Goal: Register for event/course

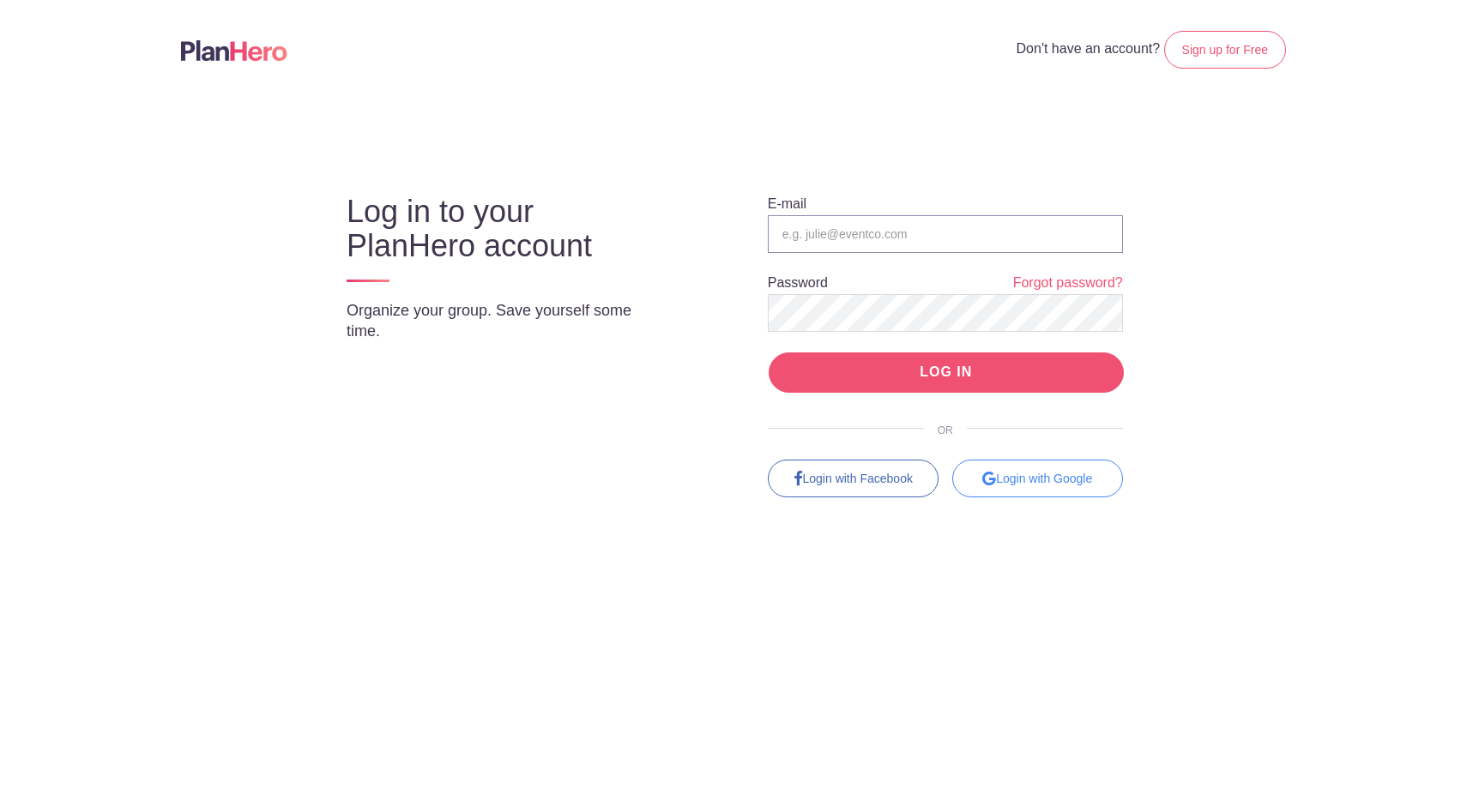
type input "volunteer@bbpboathouse.org"
click at [980, 375] on input "LOG IN" at bounding box center [946, 373] width 355 height 41
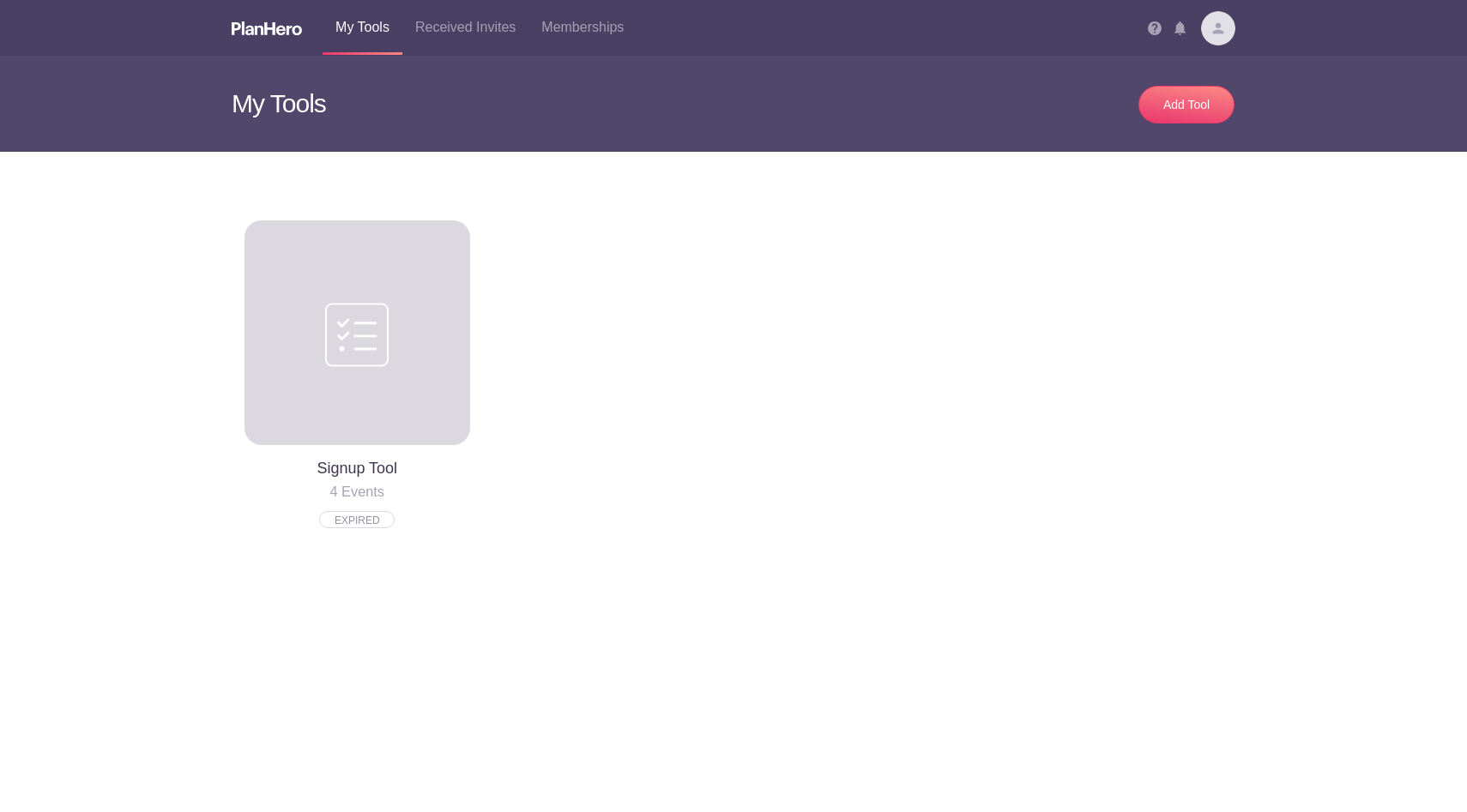
click at [1216, 32] on img at bounding box center [1218, 29] width 35 height 35
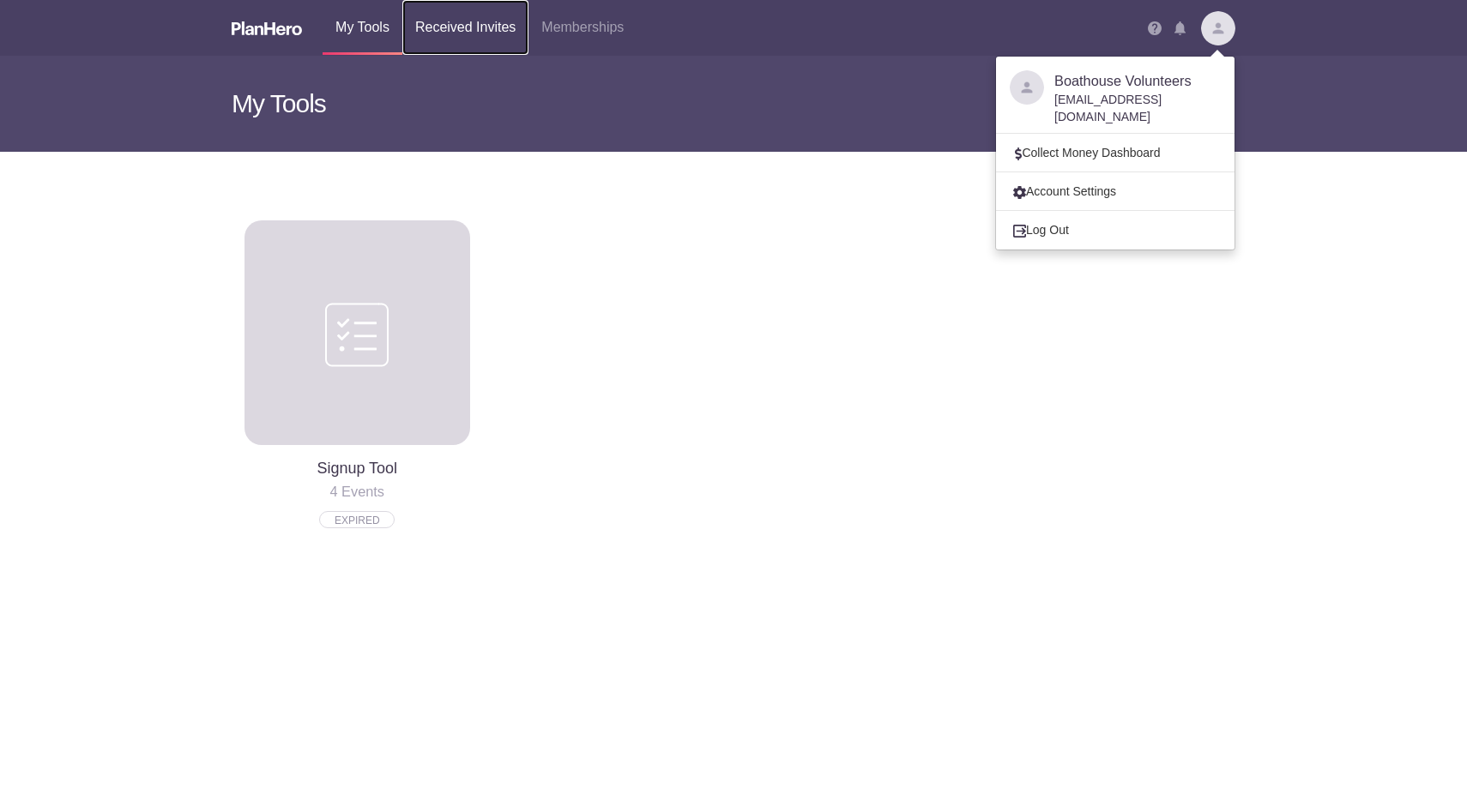
click at [481, 24] on link "Received Invites" at bounding box center [465, 27] width 127 height 55
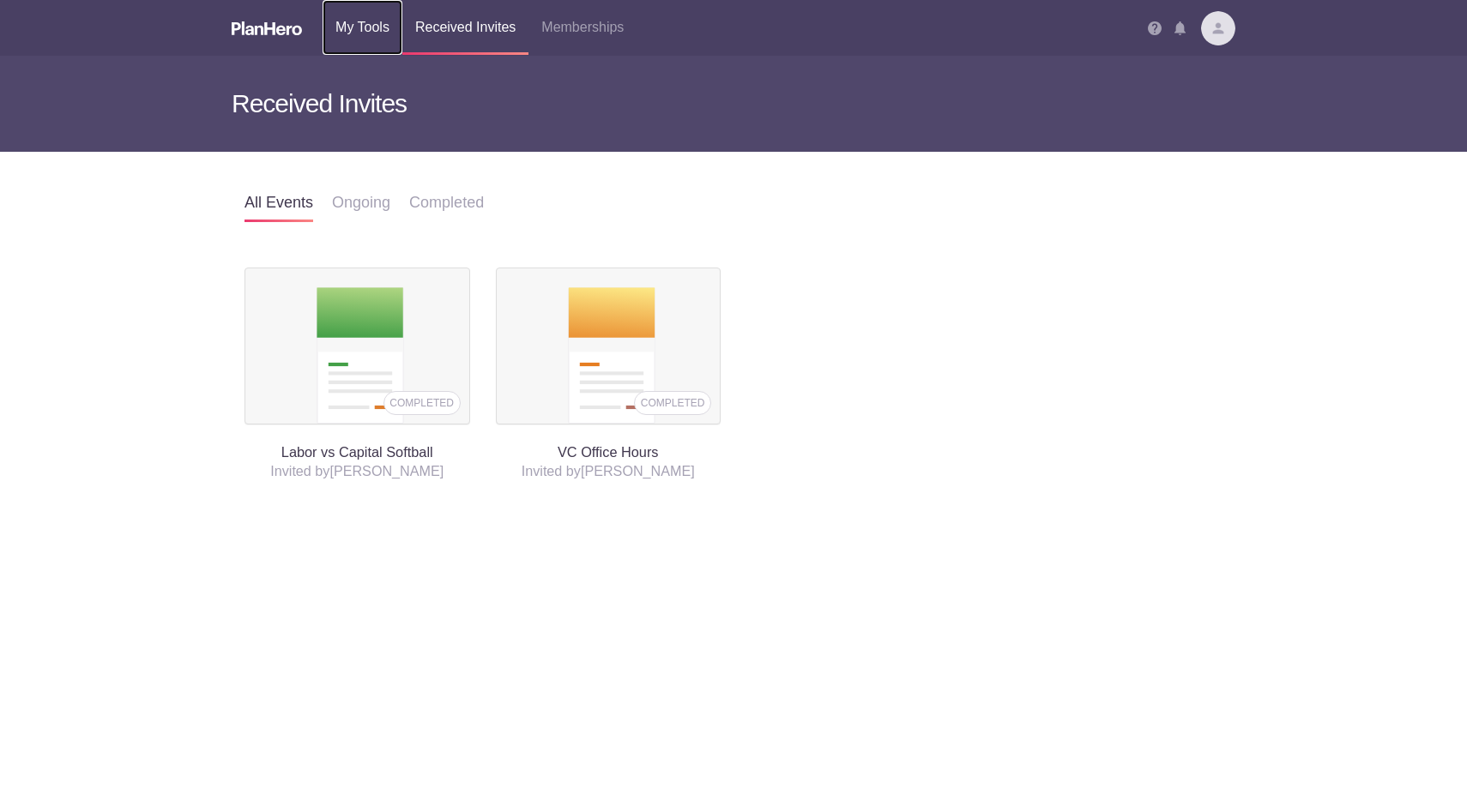
click at [358, 21] on link "My Tools" at bounding box center [362, 27] width 80 height 55
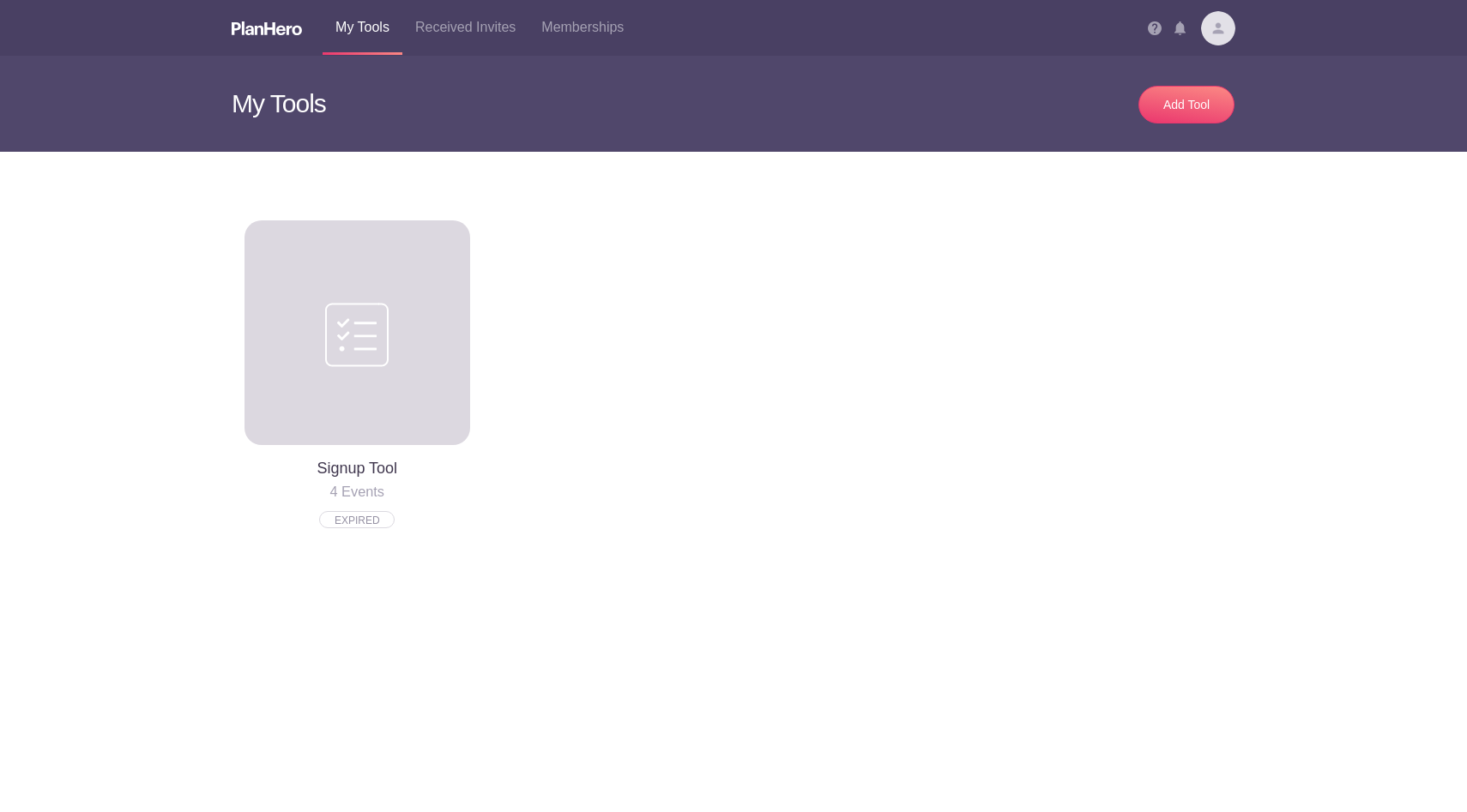
click at [356, 379] on div at bounding box center [357, 333] width 226 height 226
click at [1215, 29] on img at bounding box center [1218, 29] width 35 height 35
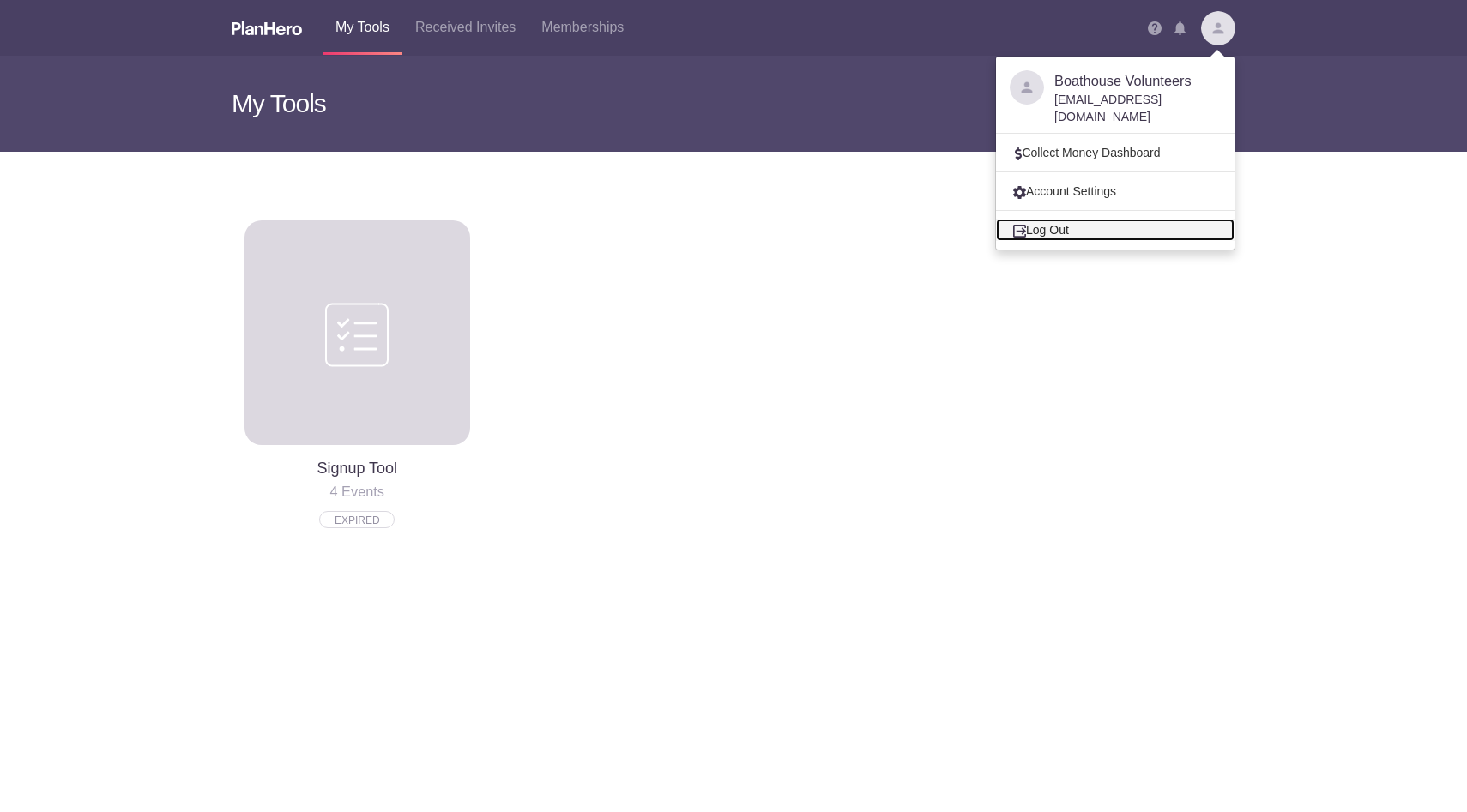
click at [1070, 218] on link "Log Out" at bounding box center [1114, 229] width 239 height 22
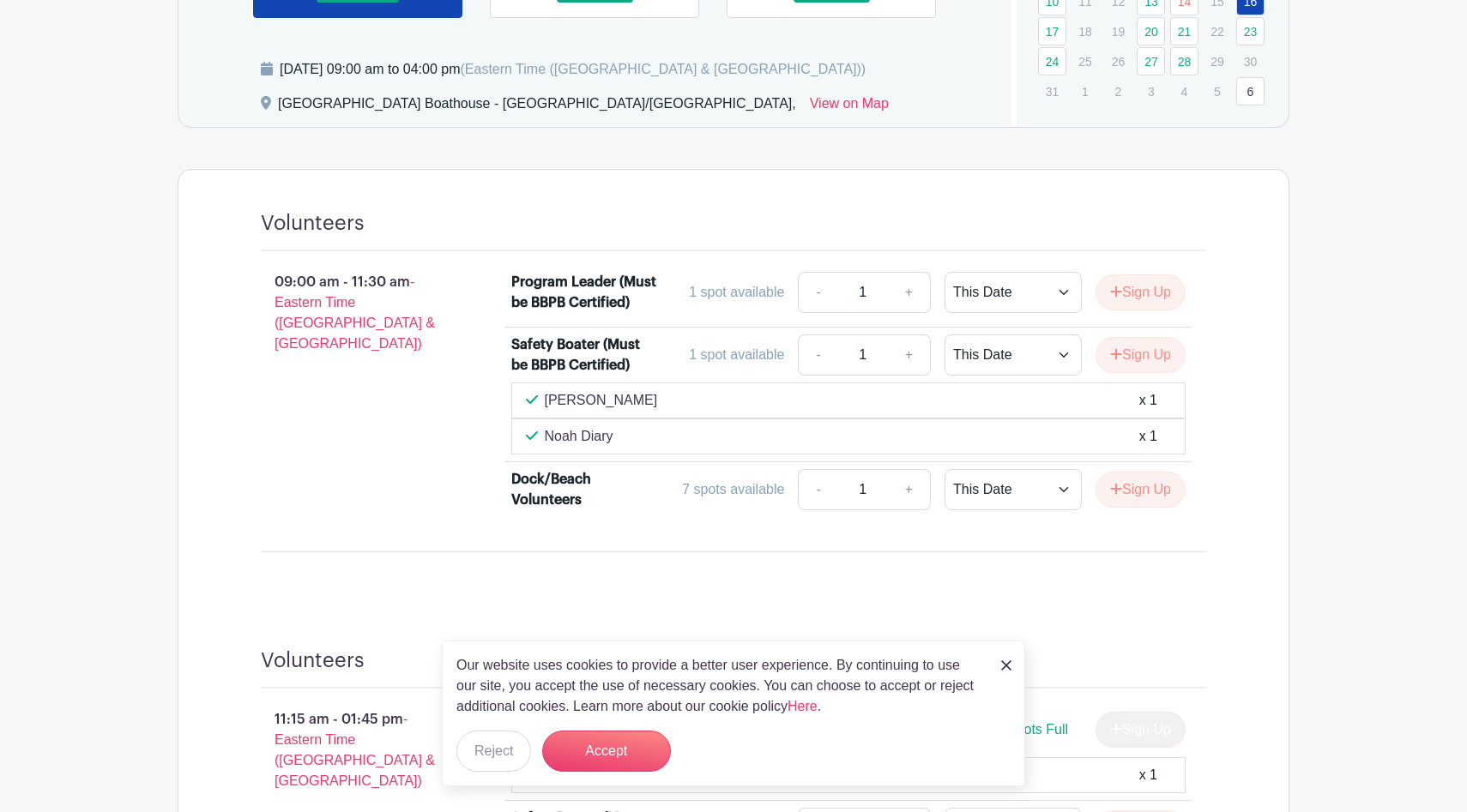
scroll to position [871, 0]
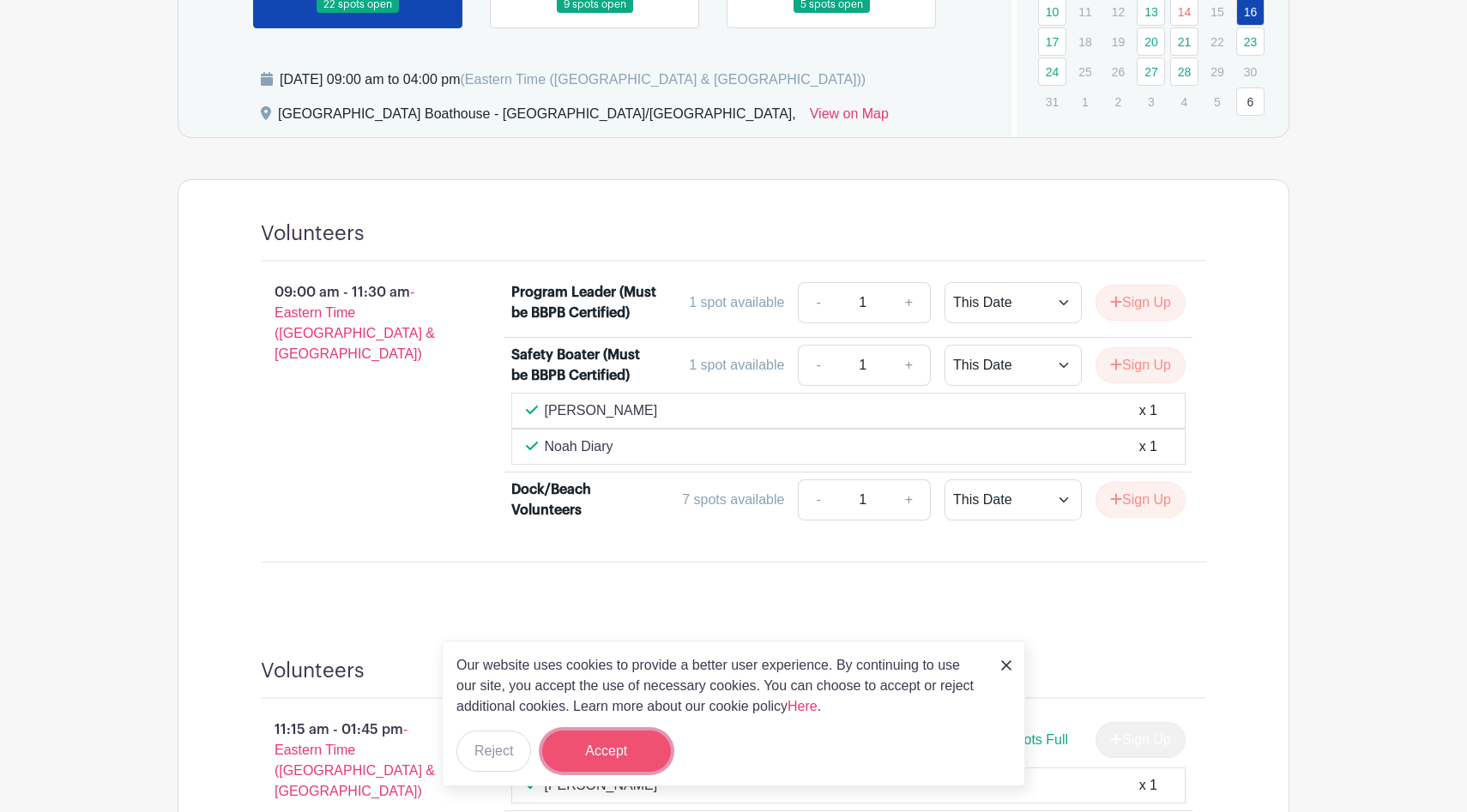
click at [616, 757] on button "Accept" at bounding box center [606, 751] width 128 height 42
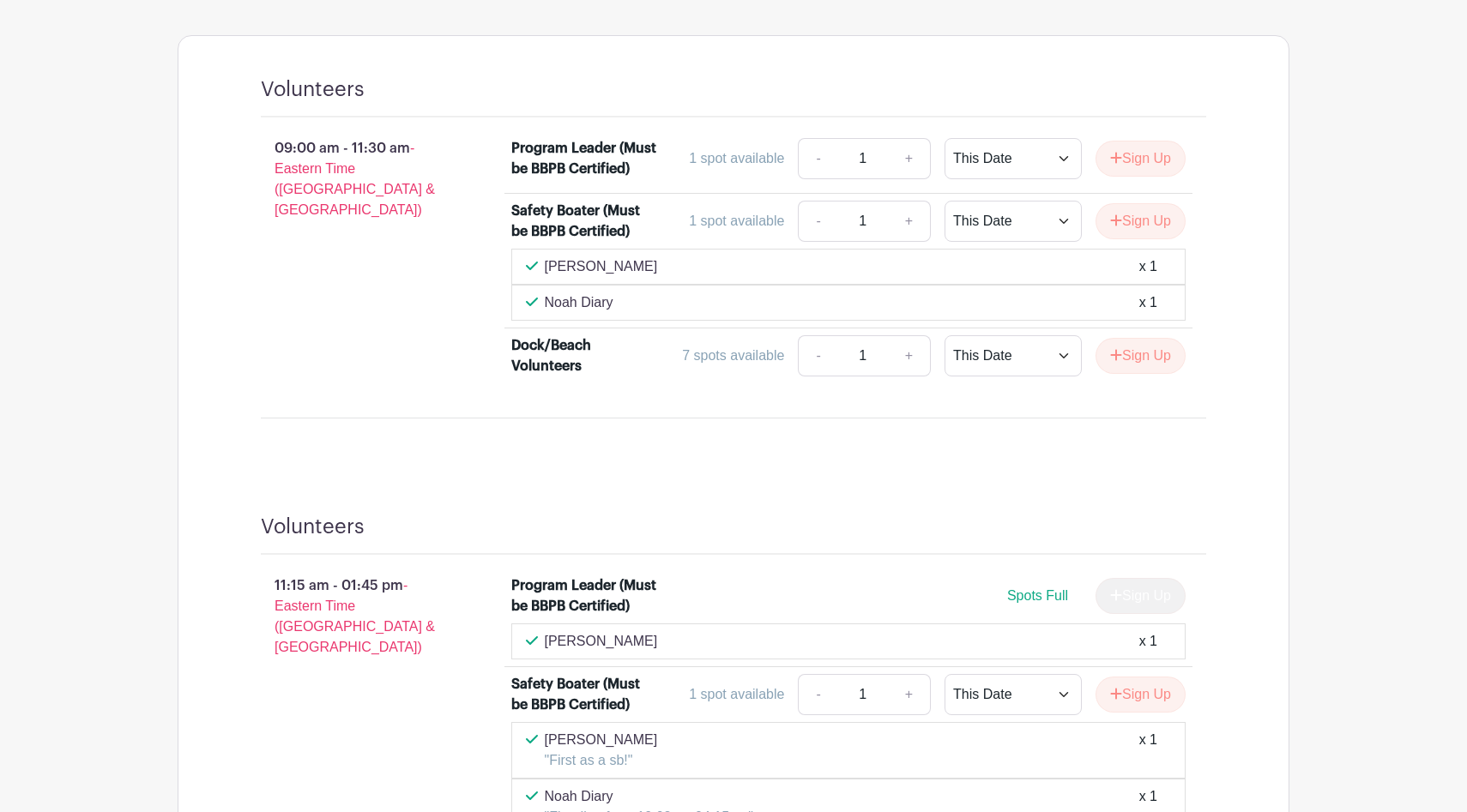
scroll to position [953, 0]
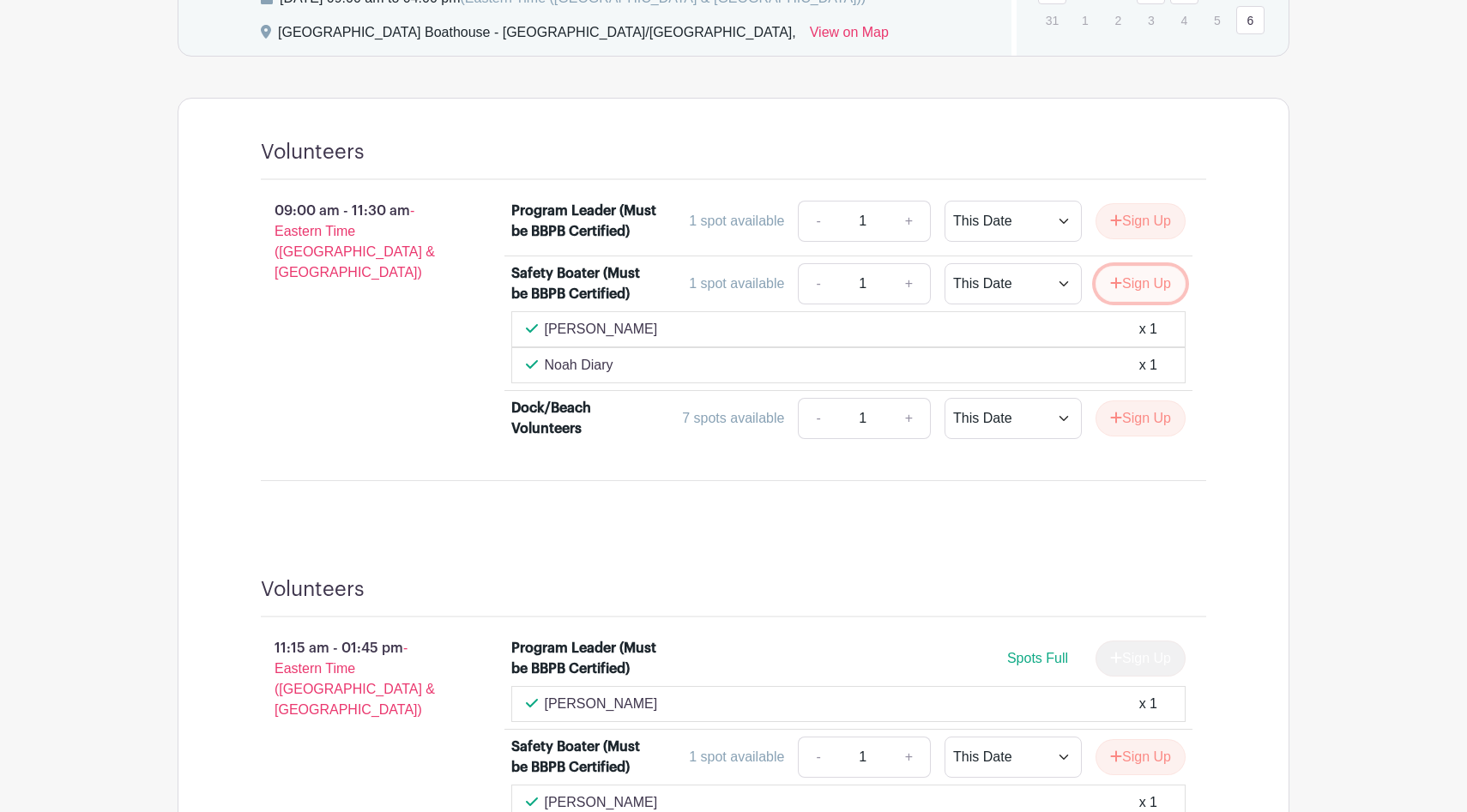
click at [1137, 284] on button "Sign Up" at bounding box center [1140, 283] width 90 height 36
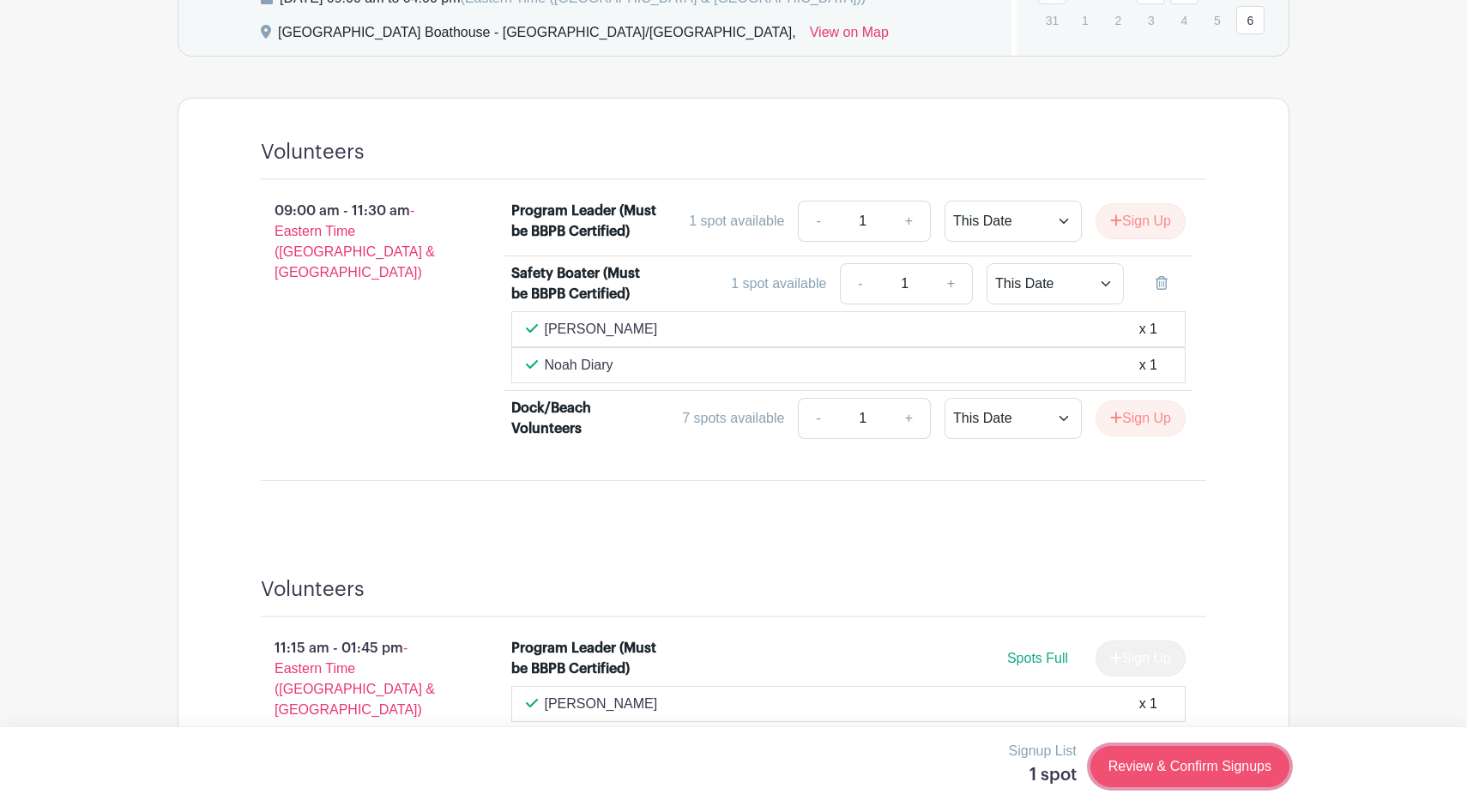
click at [1203, 765] on link "Review & Confirm Signups" at bounding box center [1190, 767] width 199 height 42
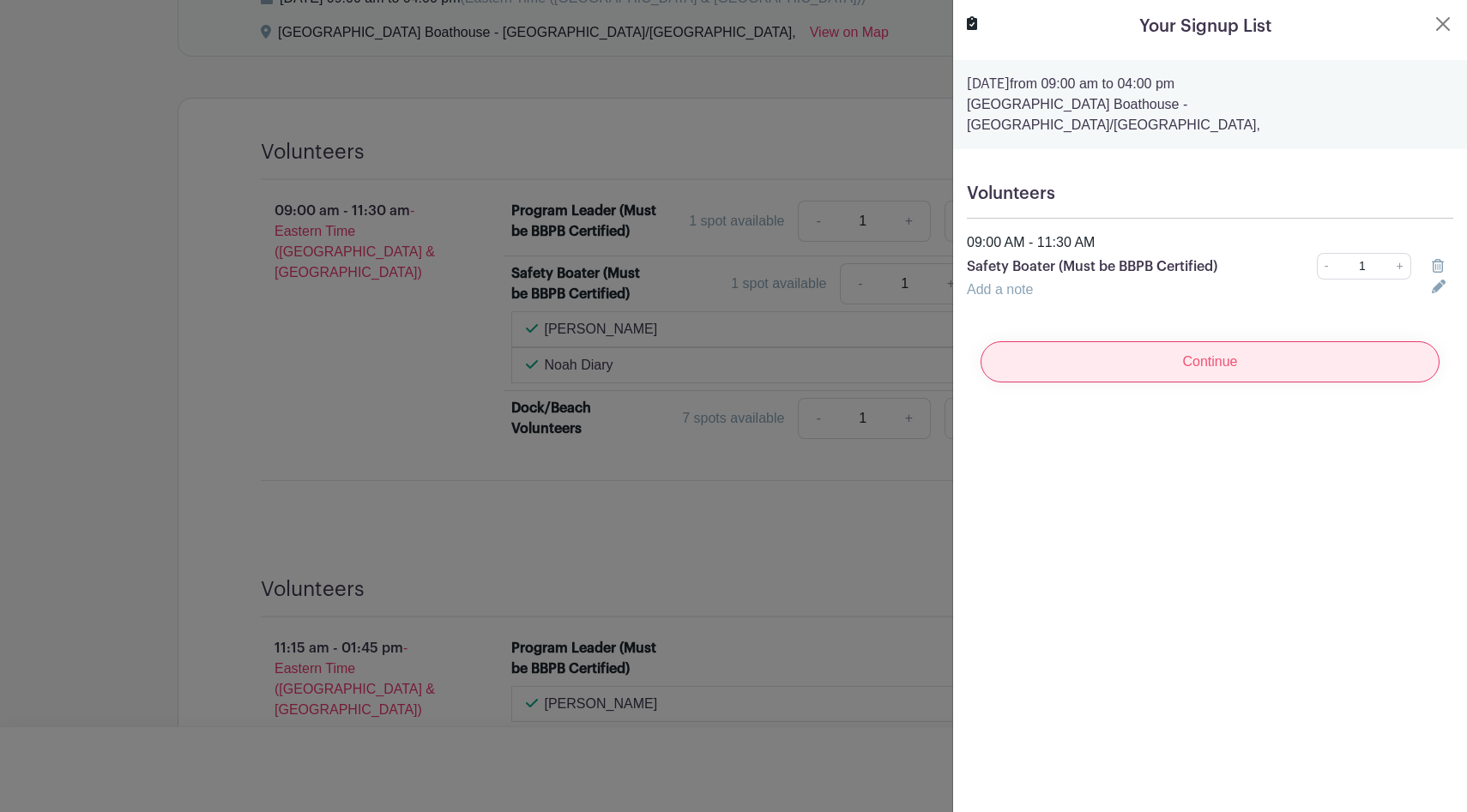
click at [1162, 344] on input "Continue" at bounding box center [1209, 361] width 459 height 42
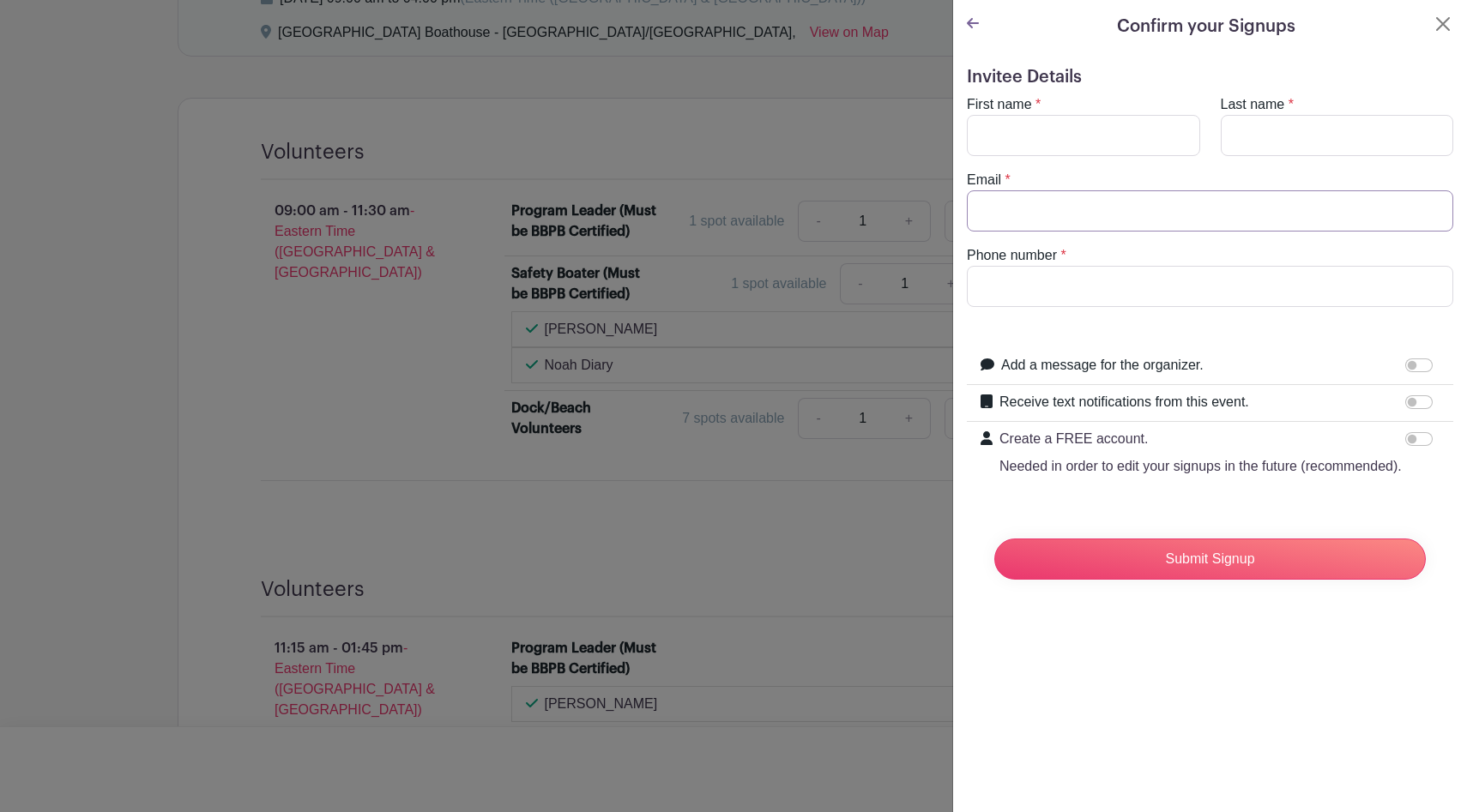
type input "ginafelicetti@gmail.com"
click at [1134, 287] on input "Phone number" at bounding box center [1210, 286] width 487 height 42
type input "9177339434"
type input "Gina"
type input "Felicetti"
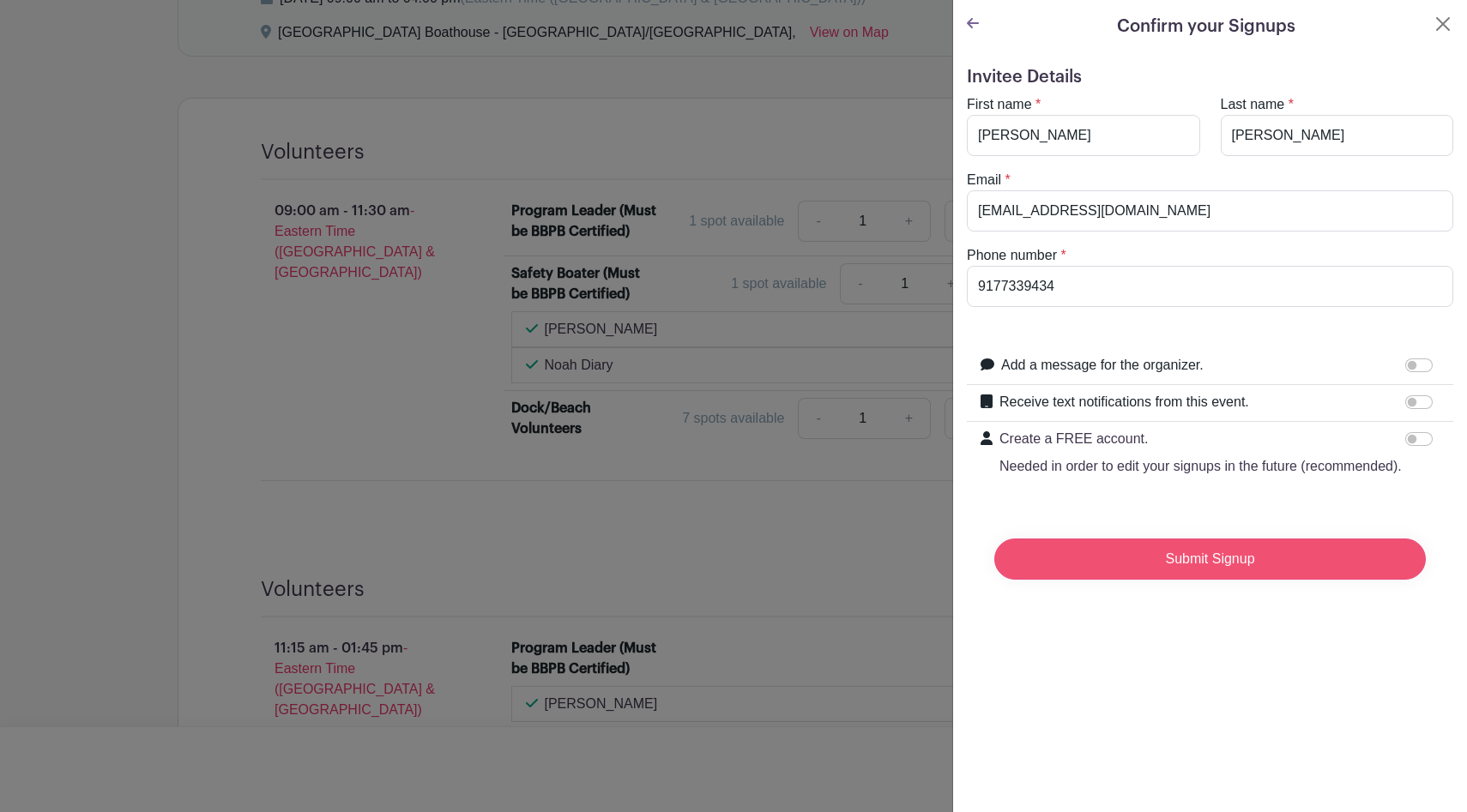
click at [1173, 561] on input "Submit Signup" at bounding box center [1209, 559] width 432 height 42
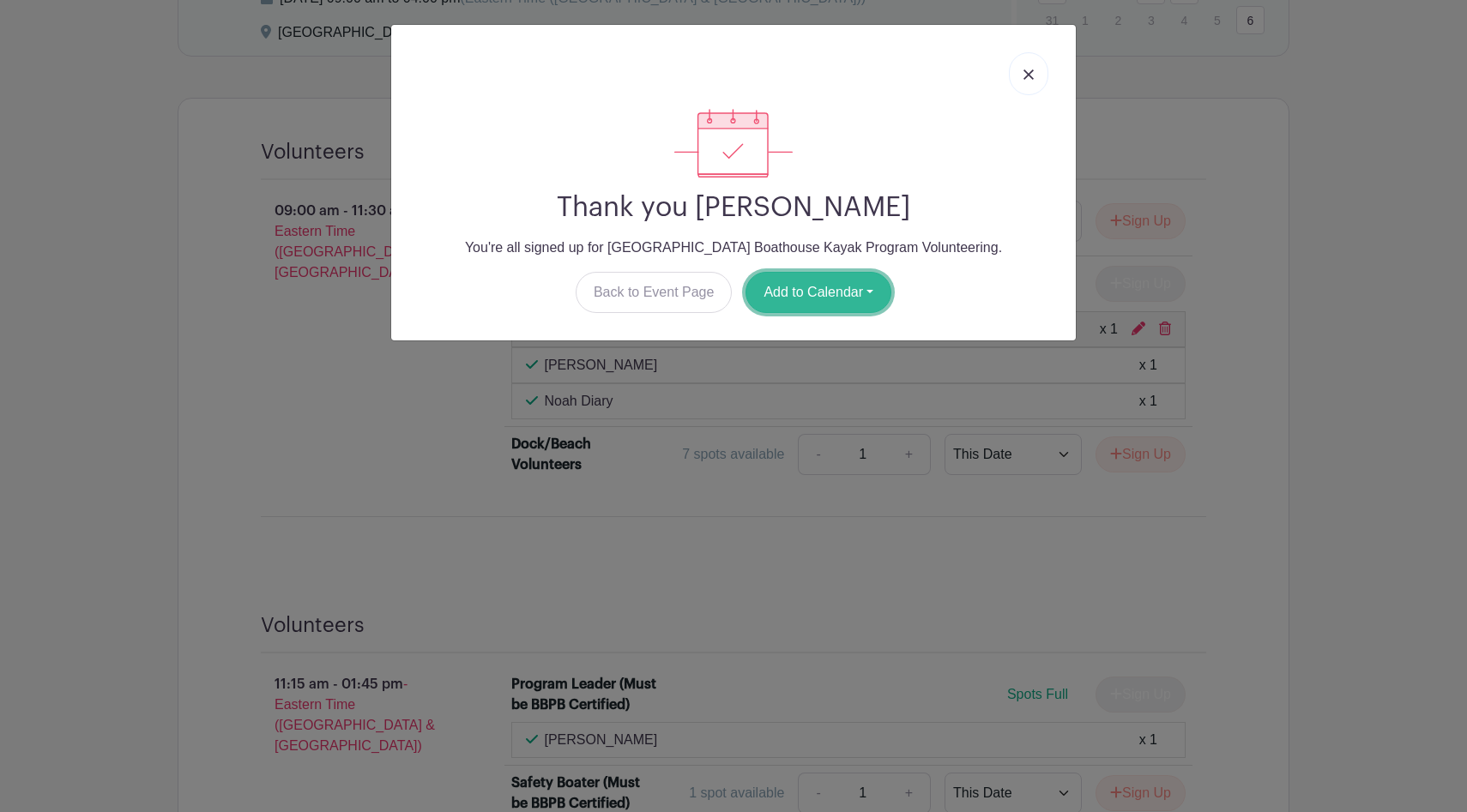
click at [789, 290] on button "Add to Calendar" at bounding box center [818, 293] width 146 height 42
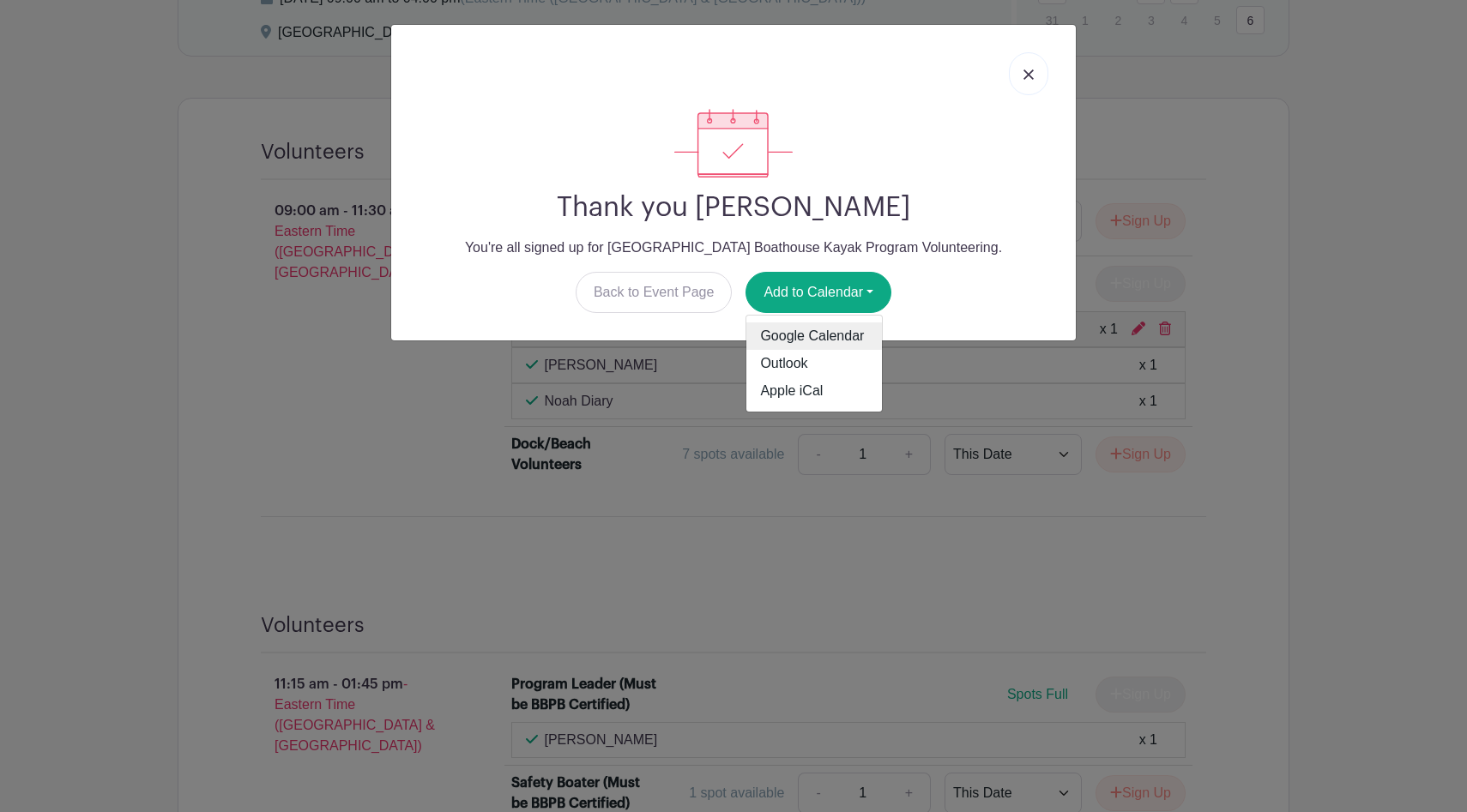
click at [789, 336] on link "Google Calendar" at bounding box center [814, 336] width 135 height 27
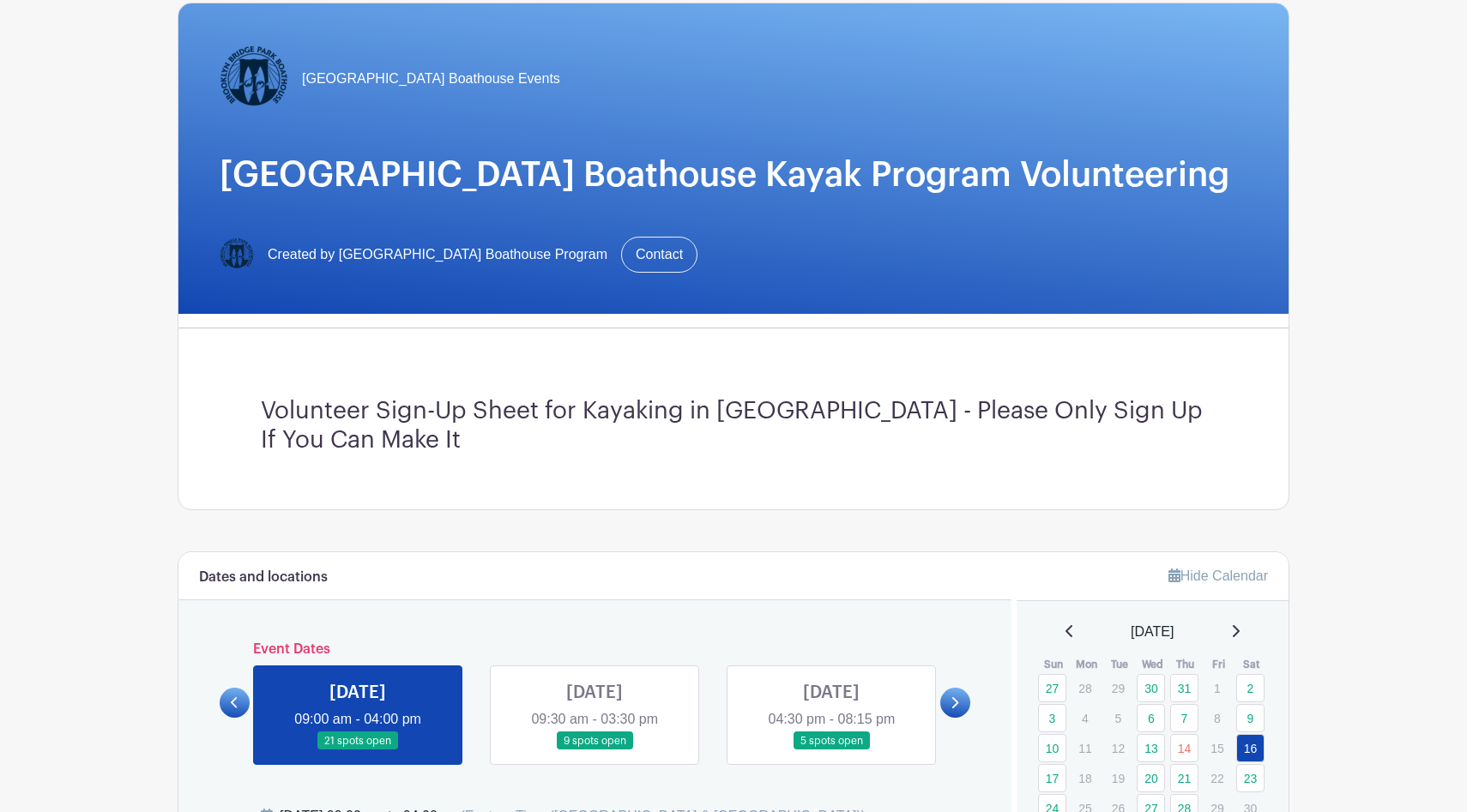
scroll to position [178, 0]
